Goal: Check status: Check status

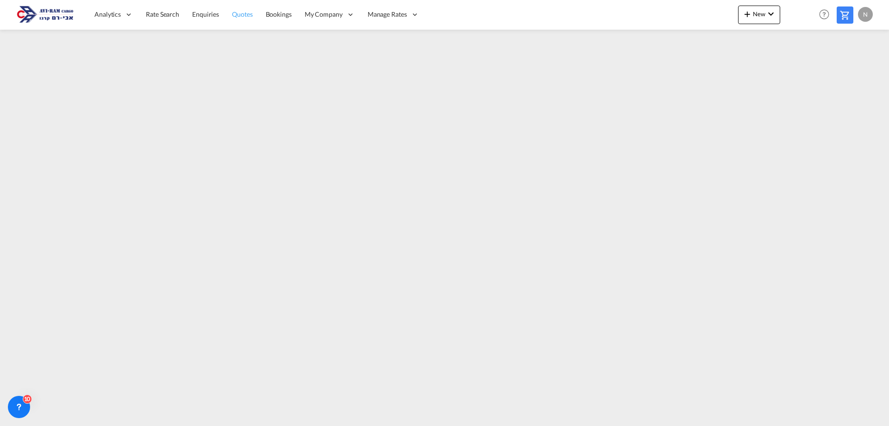
click at [244, 16] on span "Quotes" at bounding box center [242, 14] width 20 height 8
